Goal: Task Accomplishment & Management: Manage account settings

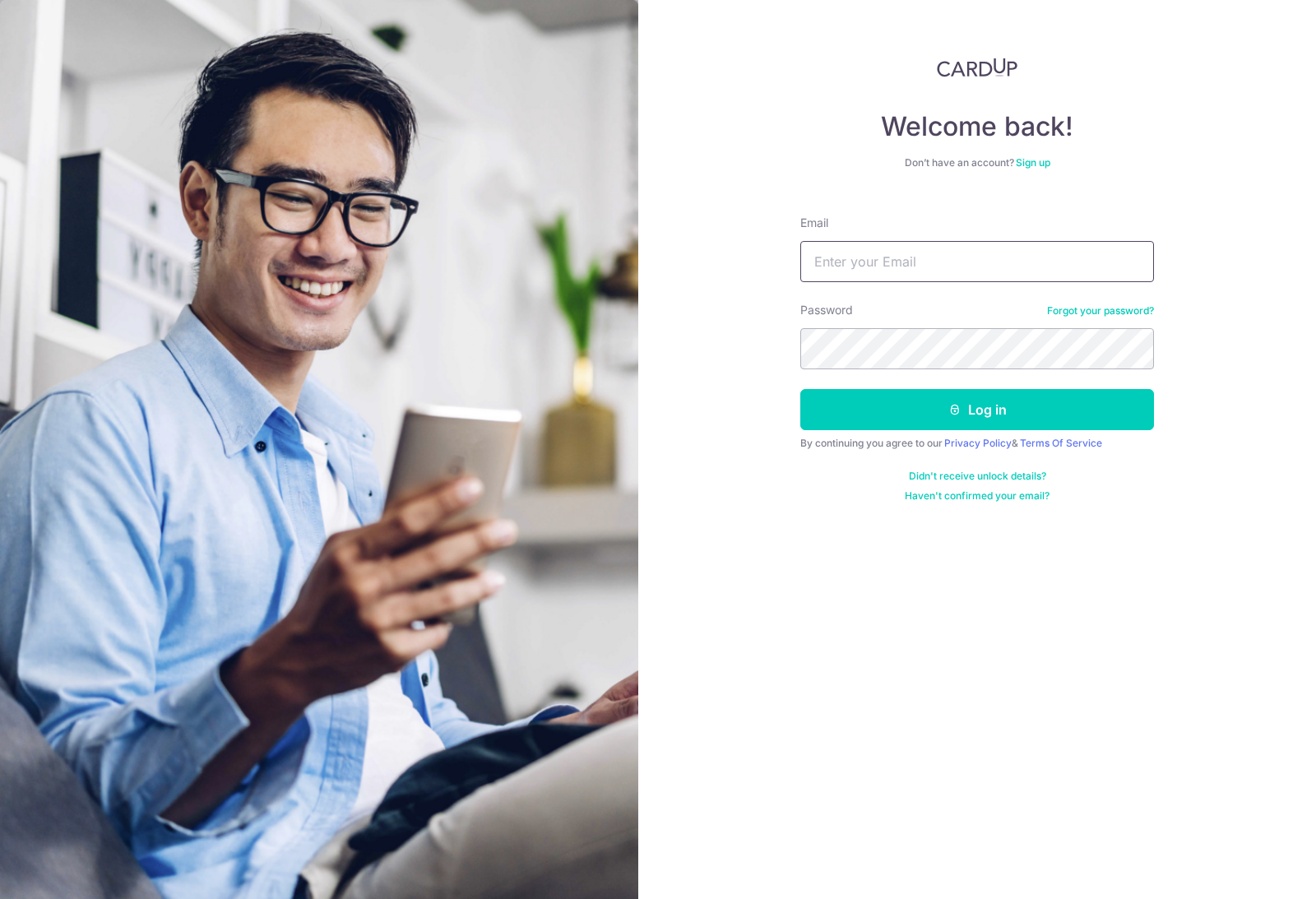
click at [870, 264] on input "Email" at bounding box center [977, 262] width 354 height 41
type input "I"
type input "Izwan@live.com"
click at [977, 410] on button "Log in" at bounding box center [977, 410] width 354 height 41
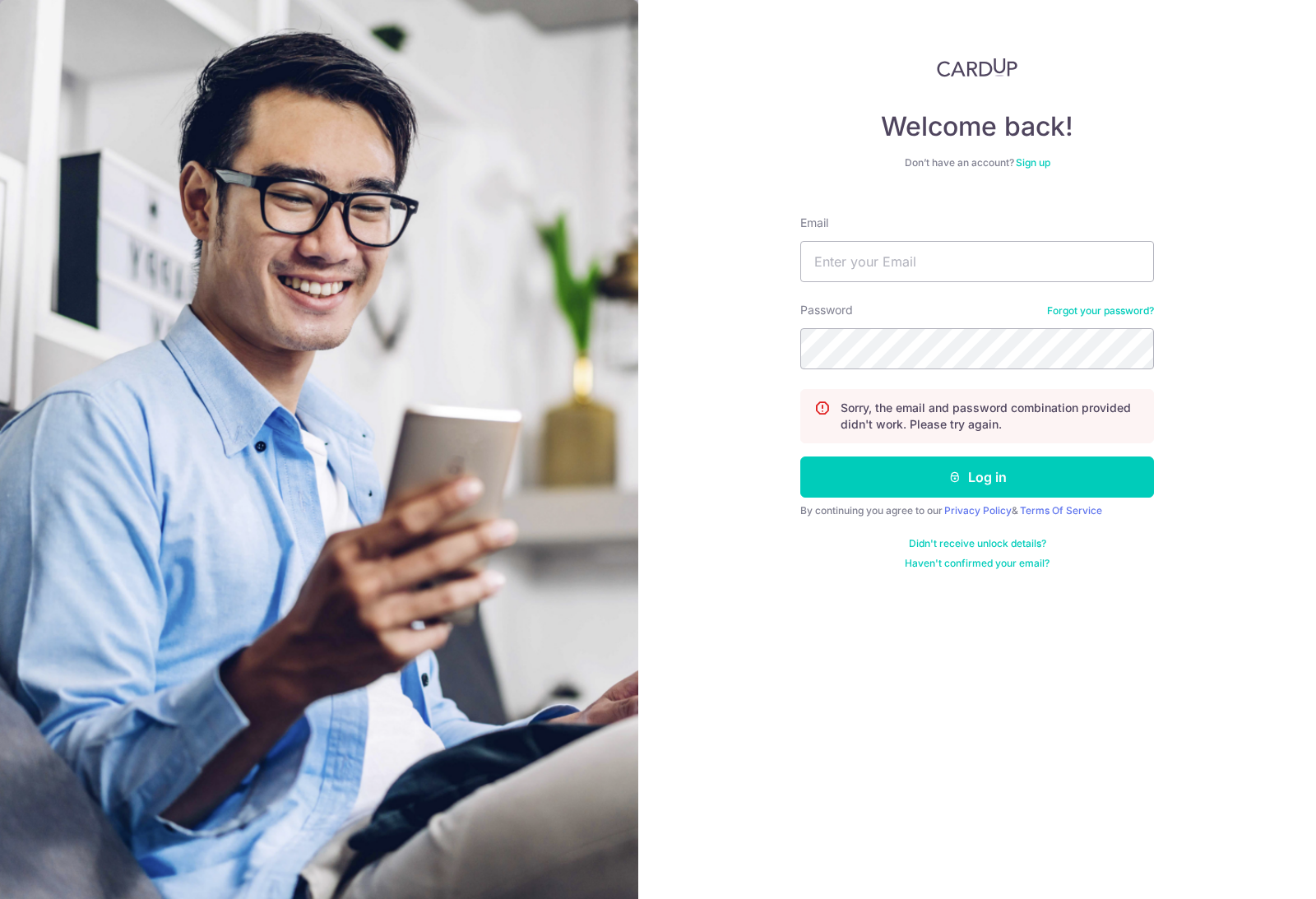
click at [1086, 314] on link "Forgot your password?" at bounding box center [1100, 310] width 107 height 13
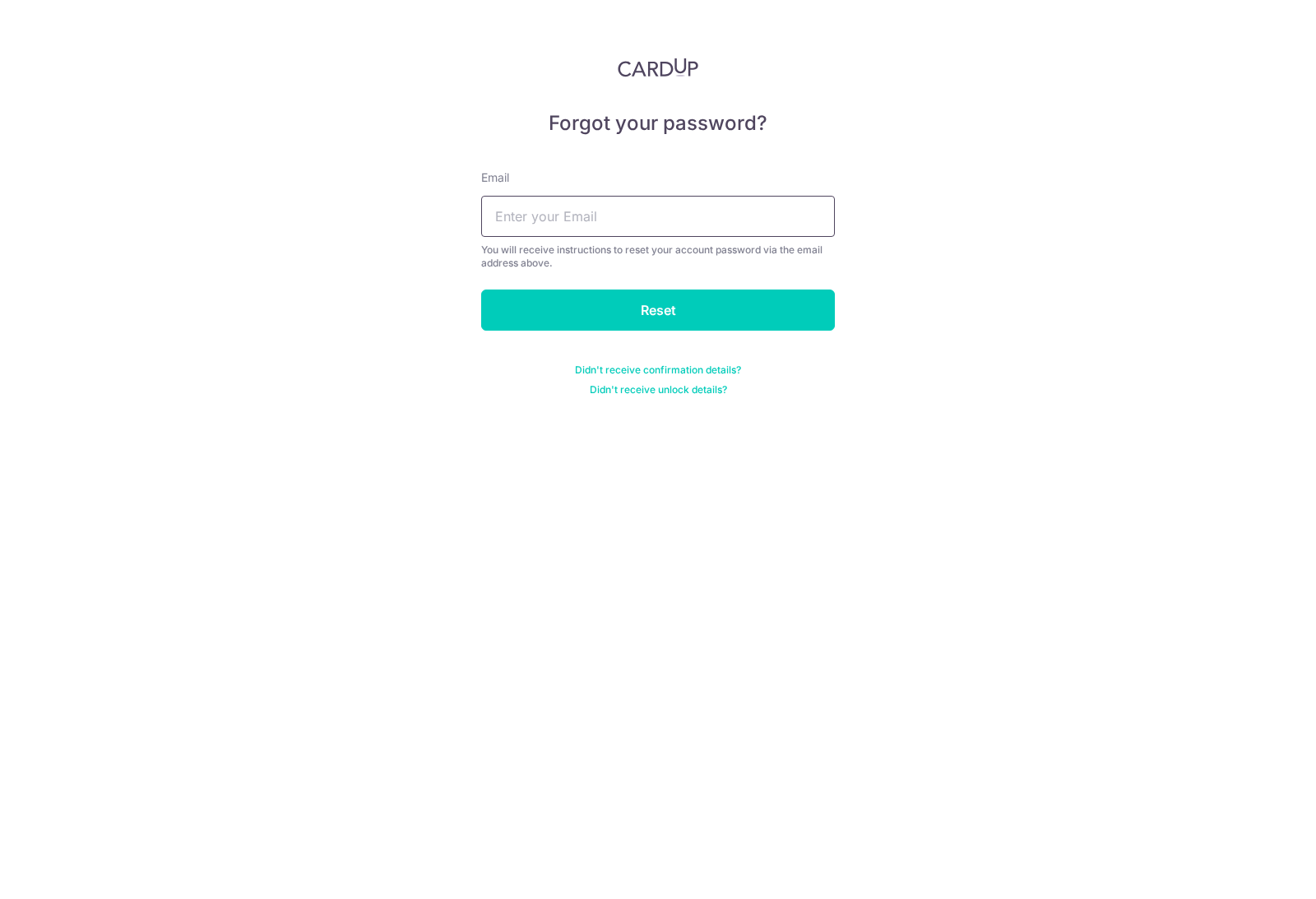
click at [740, 208] on input "text" at bounding box center [658, 217] width 354 height 41
type input "[EMAIL_ADDRESS][DOMAIN_NAME]"
click at [658, 310] on input "Reset" at bounding box center [658, 310] width 354 height 41
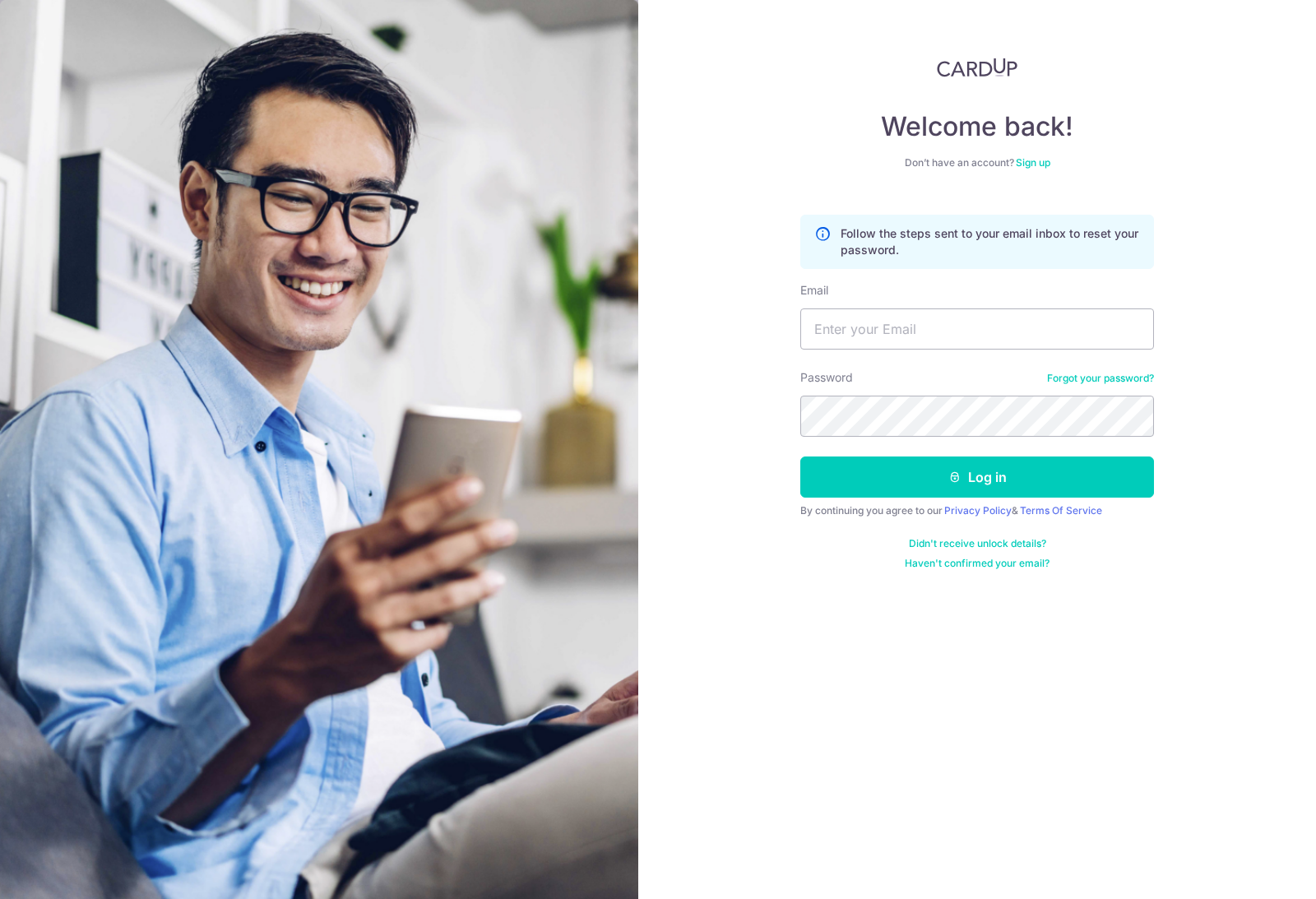
click at [969, 113] on h4 "Welcome back!" at bounding box center [977, 126] width 354 height 33
click at [984, 74] on img at bounding box center [977, 68] width 80 height 20
click at [981, 75] on img at bounding box center [977, 68] width 80 height 20
click at [981, 69] on img at bounding box center [977, 68] width 80 height 20
